Goal: Information Seeking & Learning: Learn about a topic

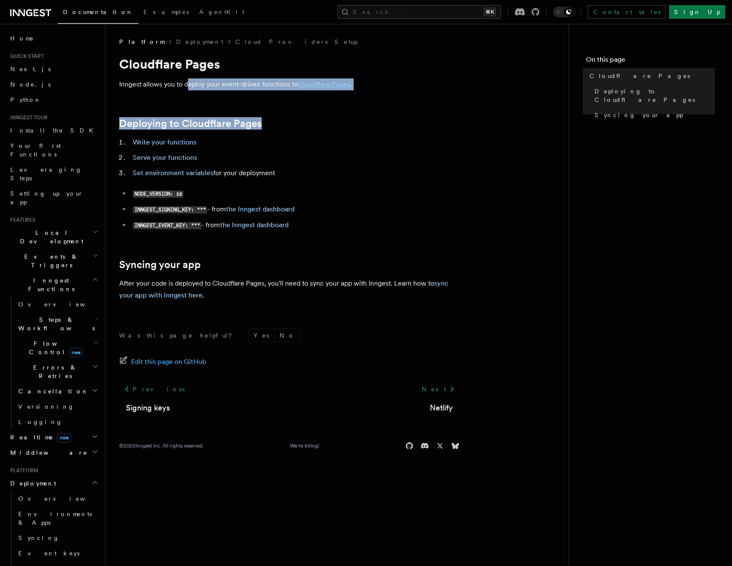
drag, startPoint x: 189, startPoint y: 84, endPoint x: 306, endPoint y: 137, distance: 127.9
click at [306, 137] on article "Platform Deployment Cloud Providers Setup Cloudflare Pages Inngest allows you t…" at bounding box center [337, 253] width 436 height 433
click at [306, 137] on li "Write your functions" at bounding box center [295, 142] width 330 height 12
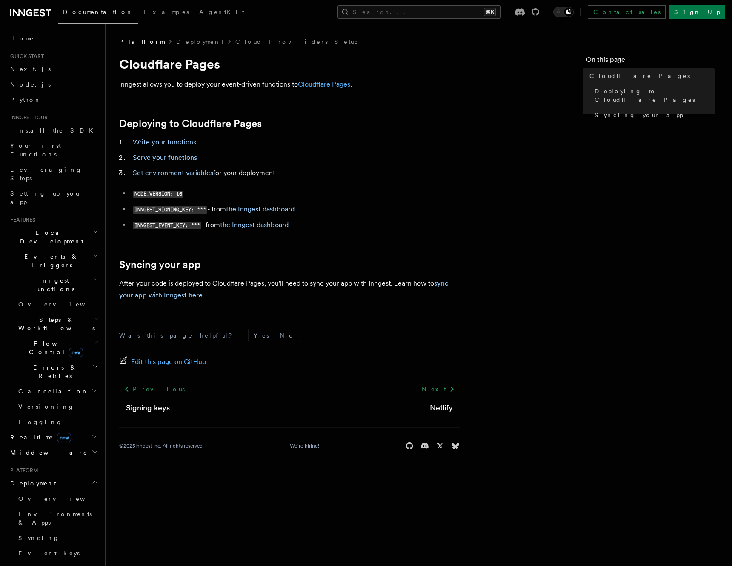
click at [323, 86] on link "Cloudflare Pages" at bounding box center [324, 84] width 52 height 8
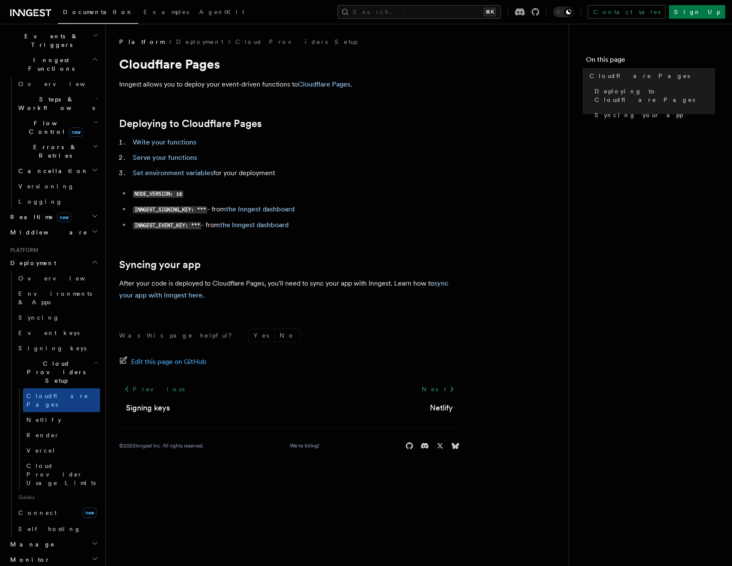
scroll to position [224, 0]
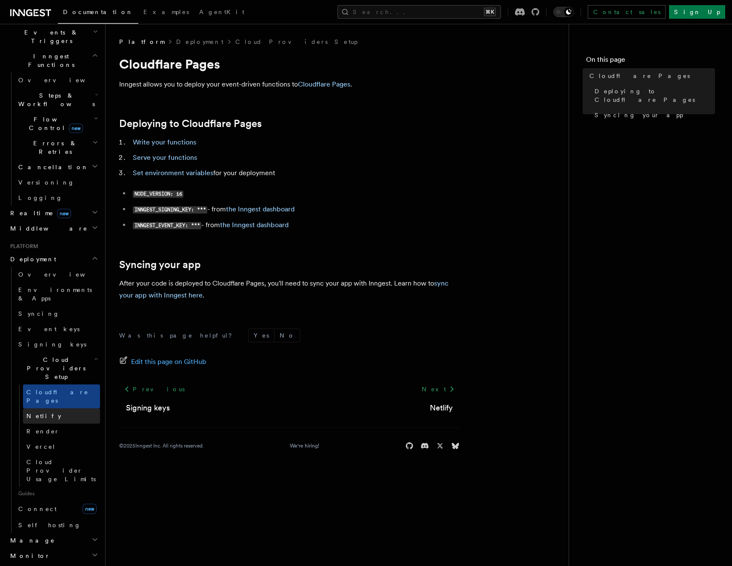
click at [62, 408] on link "Netlify" at bounding box center [61, 415] width 77 height 15
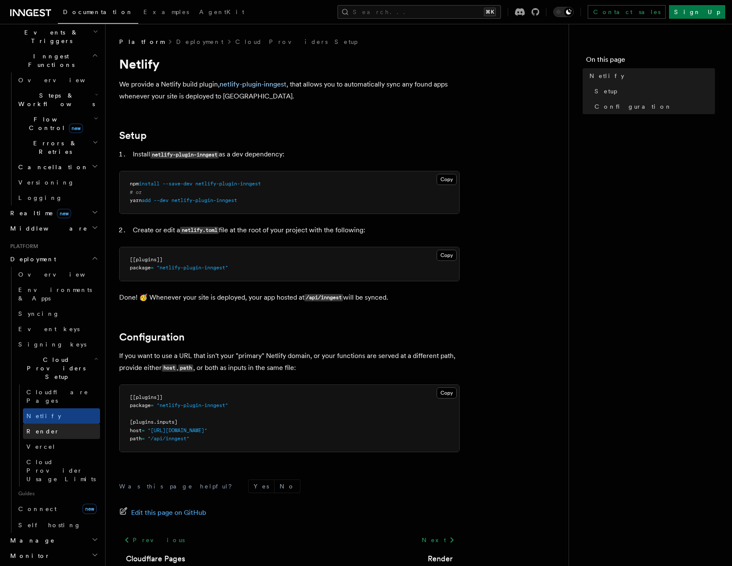
click at [62, 423] on link "Render" at bounding box center [61, 430] width 77 height 15
